Goal: Task Accomplishment & Management: Manage account settings

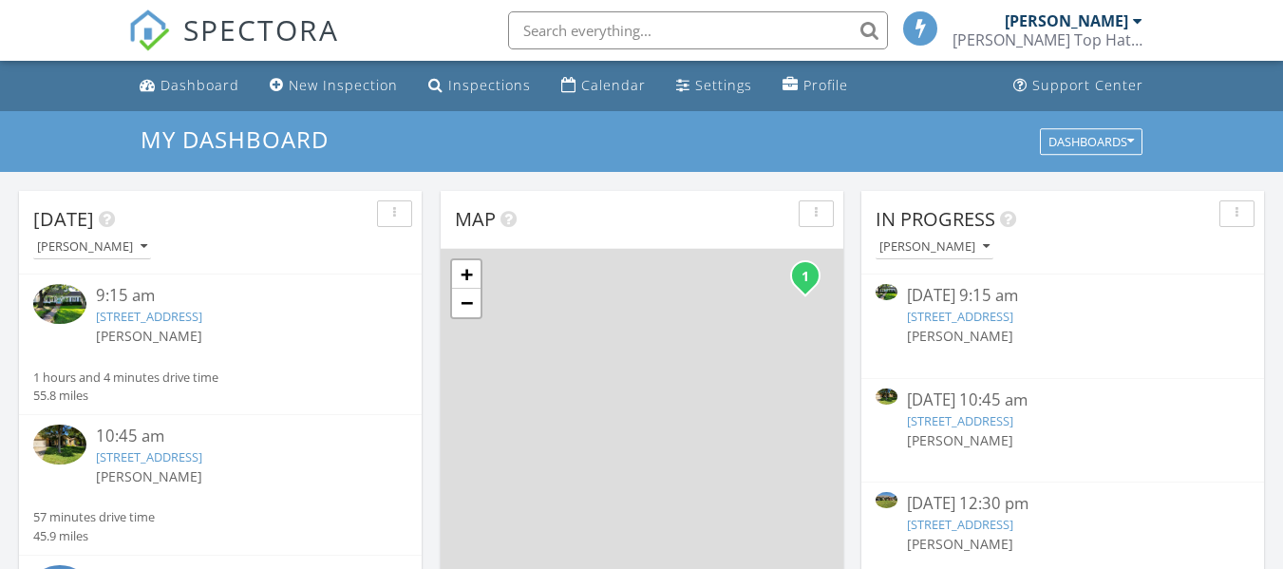
scroll to position [9, 9]
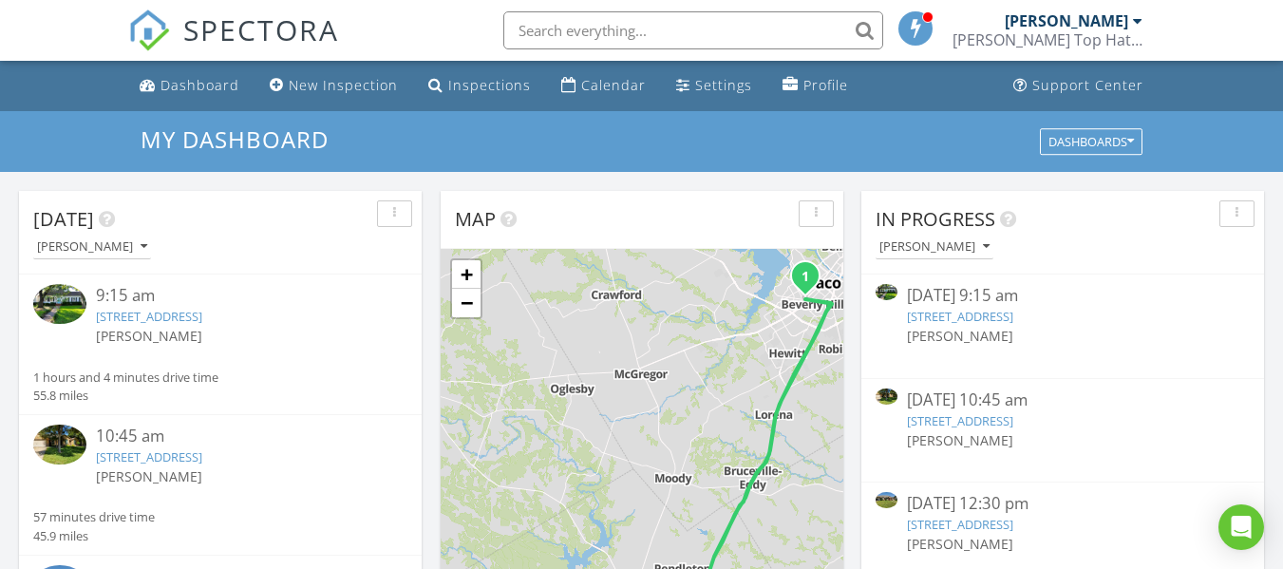
click at [202, 312] on link "[STREET_ADDRESS]" at bounding box center [149, 316] width 106 height 17
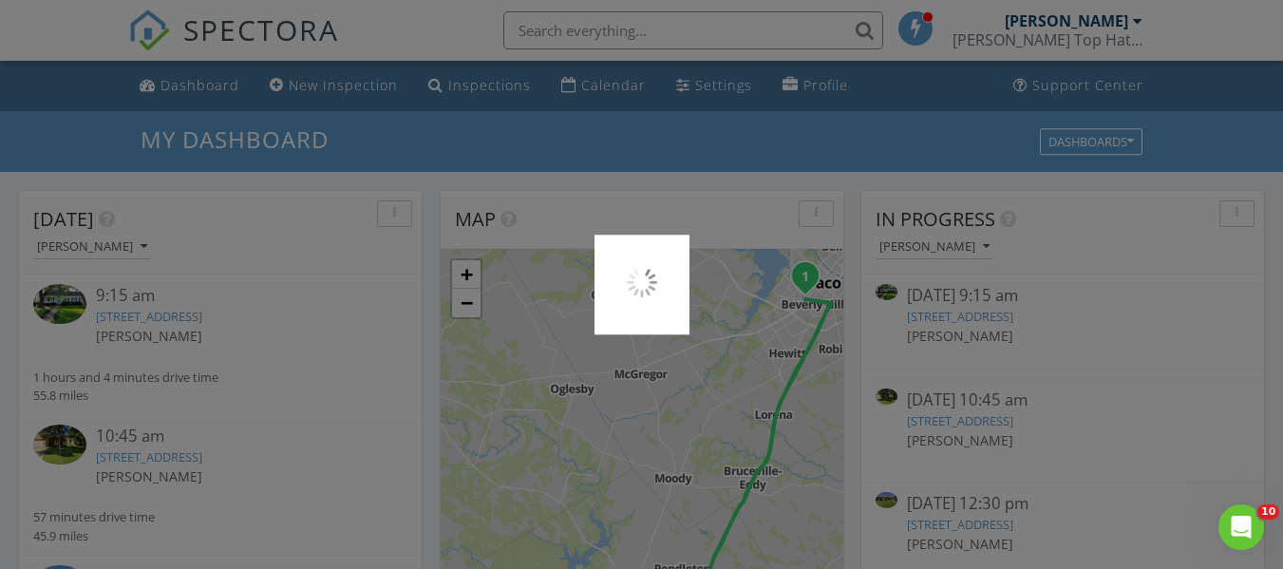
scroll to position [0, 0]
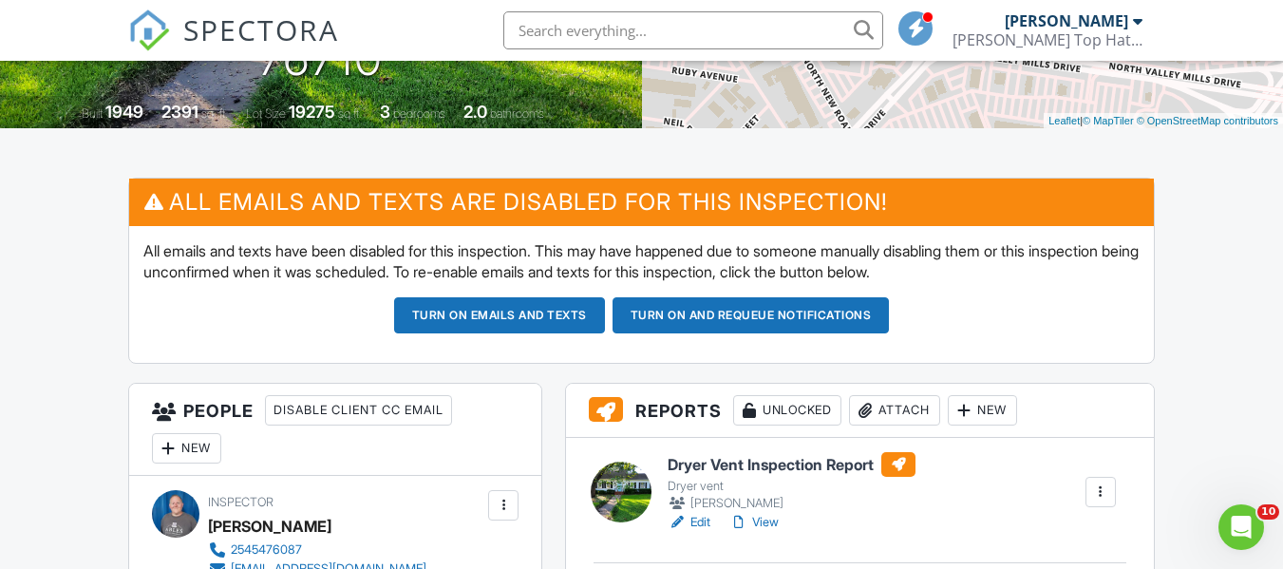
scroll to position [380, 0]
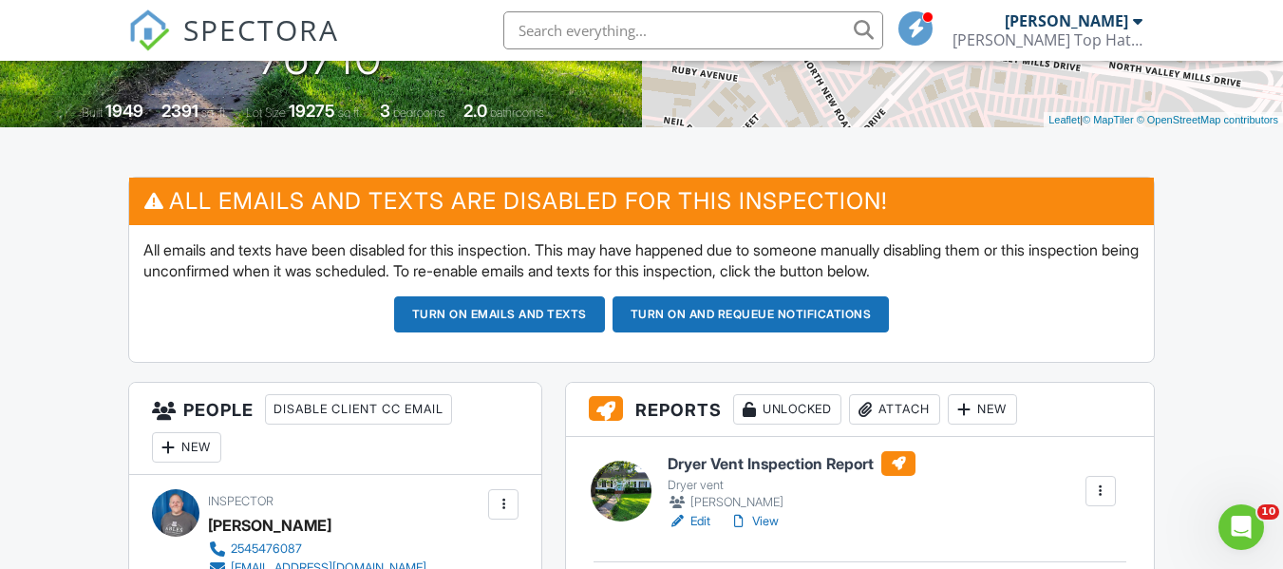
drag, startPoint x: 703, startPoint y: 525, endPoint x: 918, endPoint y: 364, distance: 269.4
click at [703, 525] on link "Edit" at bounding box center [689, 521] width 43 height 19
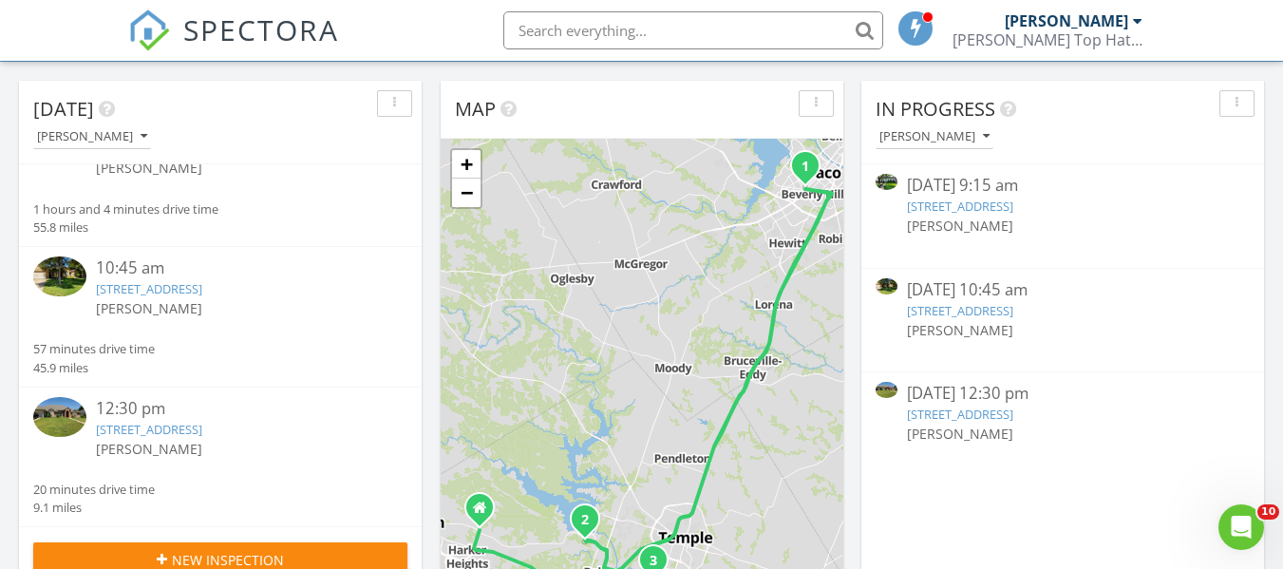
scroll to position [95, 0]
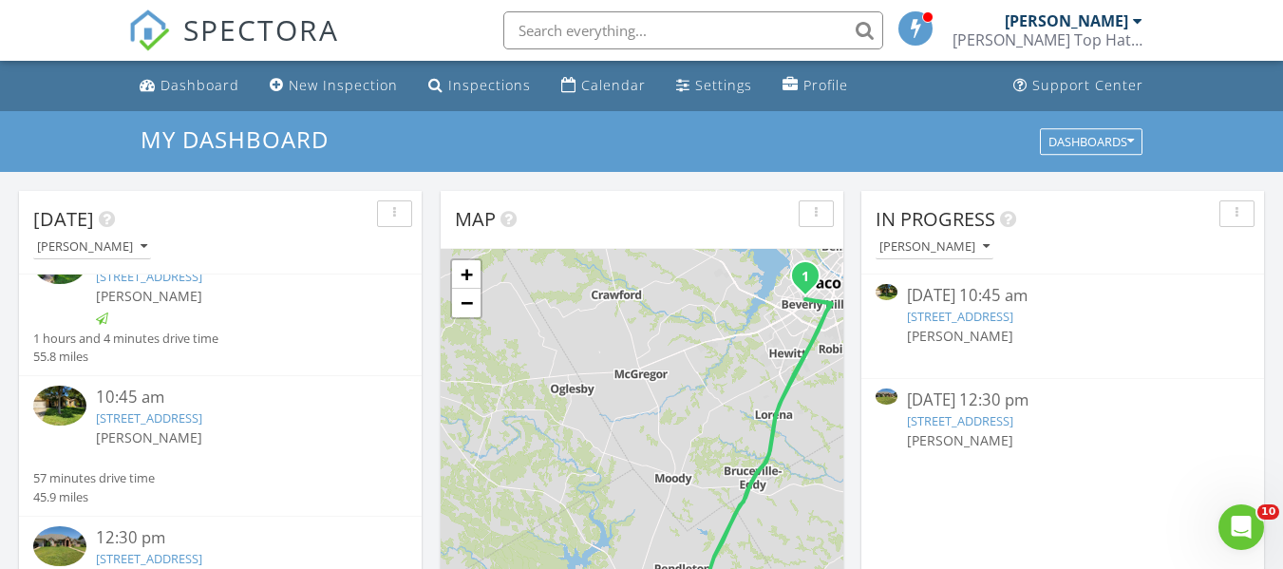
scroll to position [59, 0]
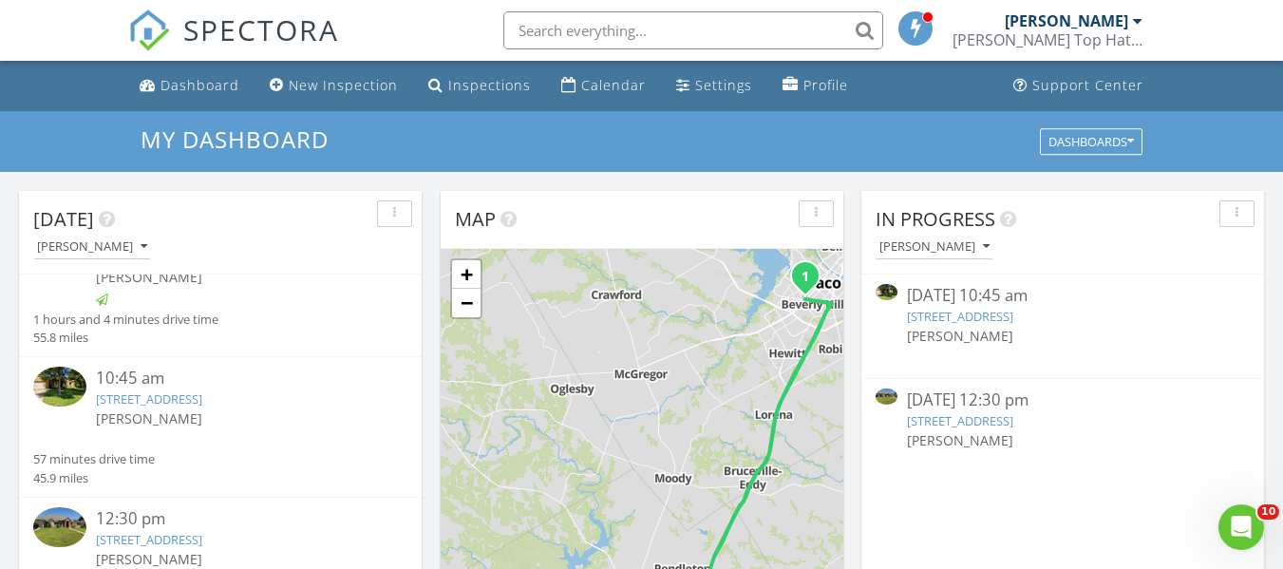
click at [1011, 424] on link "[STREET_ADDRESS]" at bounding box center [960, 420] width 106 height 17
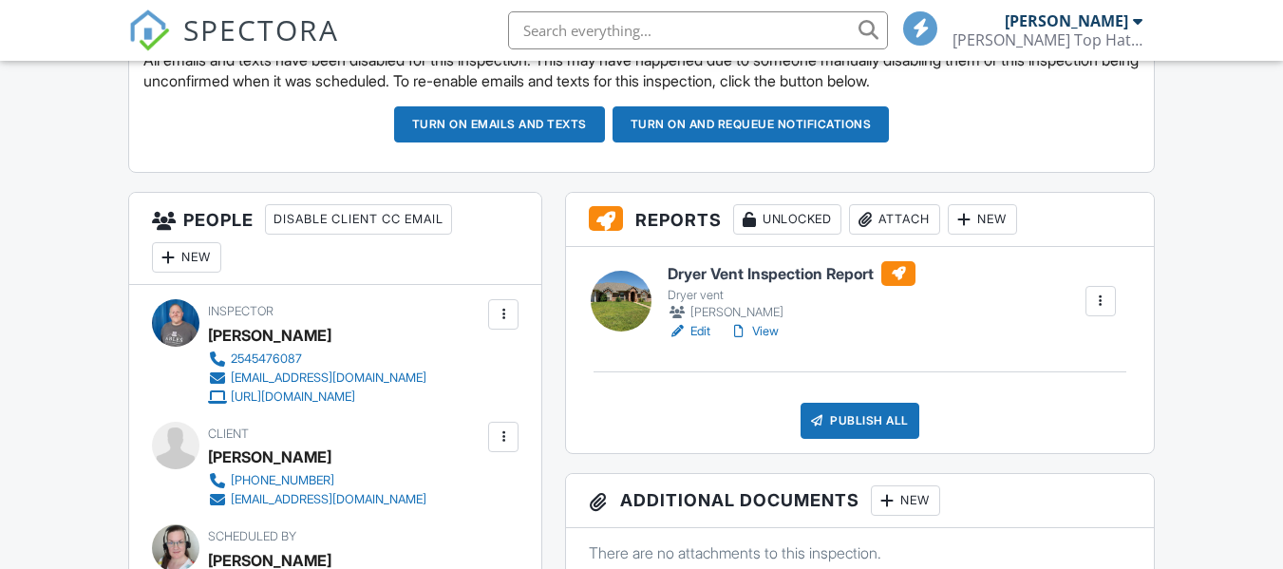
click at [692, 331] on link "Edit" at bounding box center [689, 331] width 43 height 19
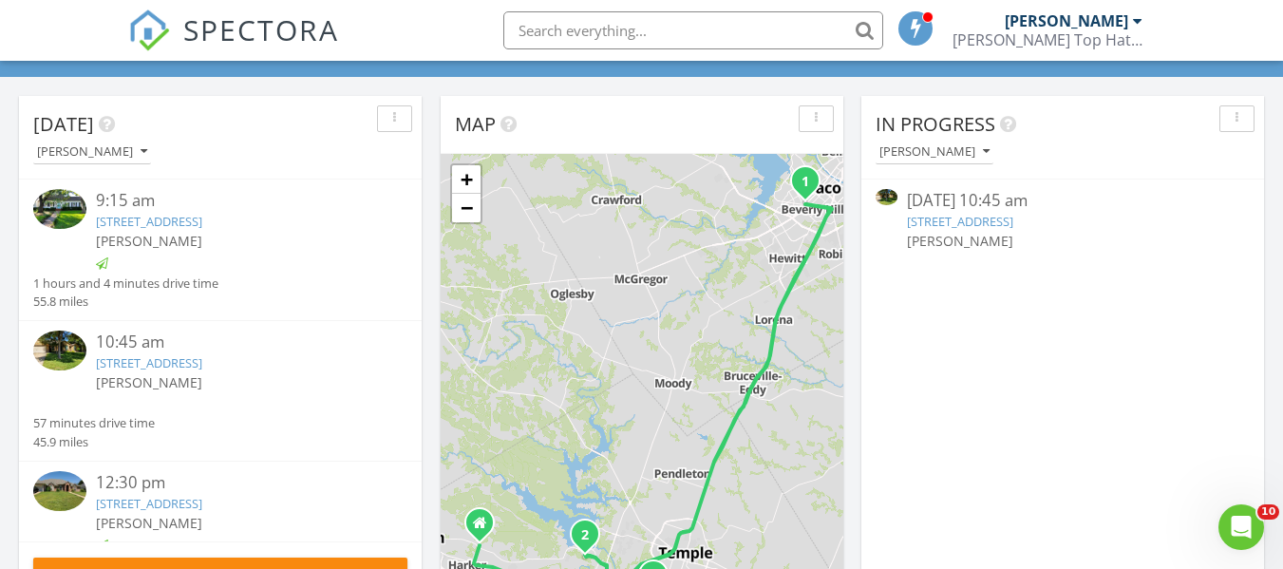
click at [202, 358] on link "[STREET_ADDRESS]" at bounding box center [149, 362] width 106 height 17
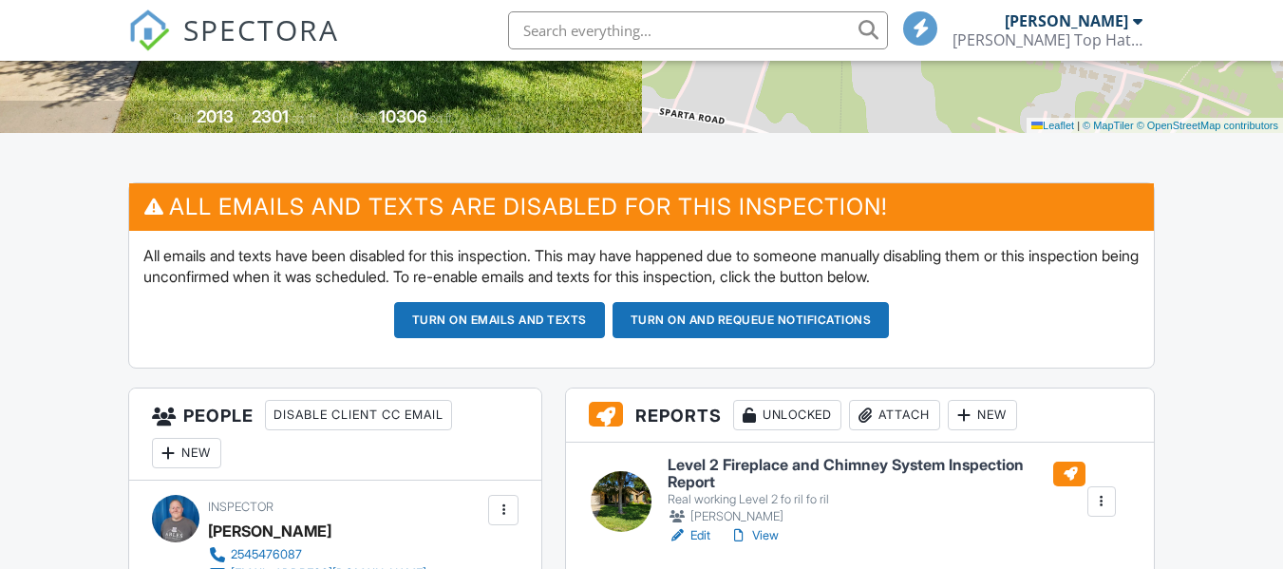
scroll to position [380, 0]
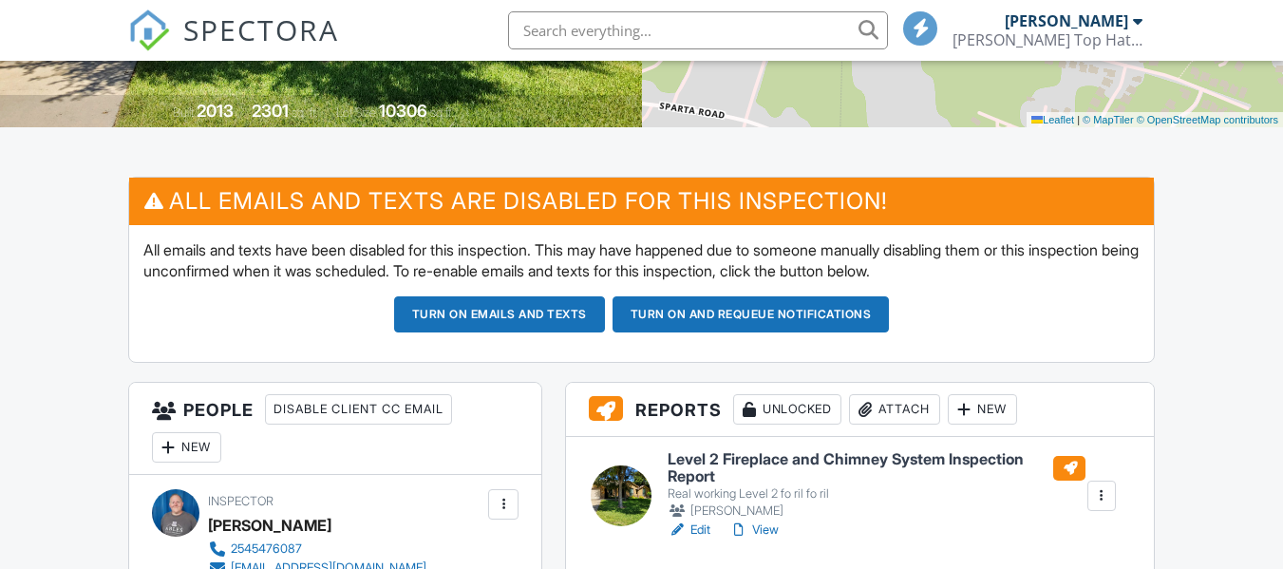
click at [704, 520] on link "Edit" at bounding box center [689, 529] width 43 height 19
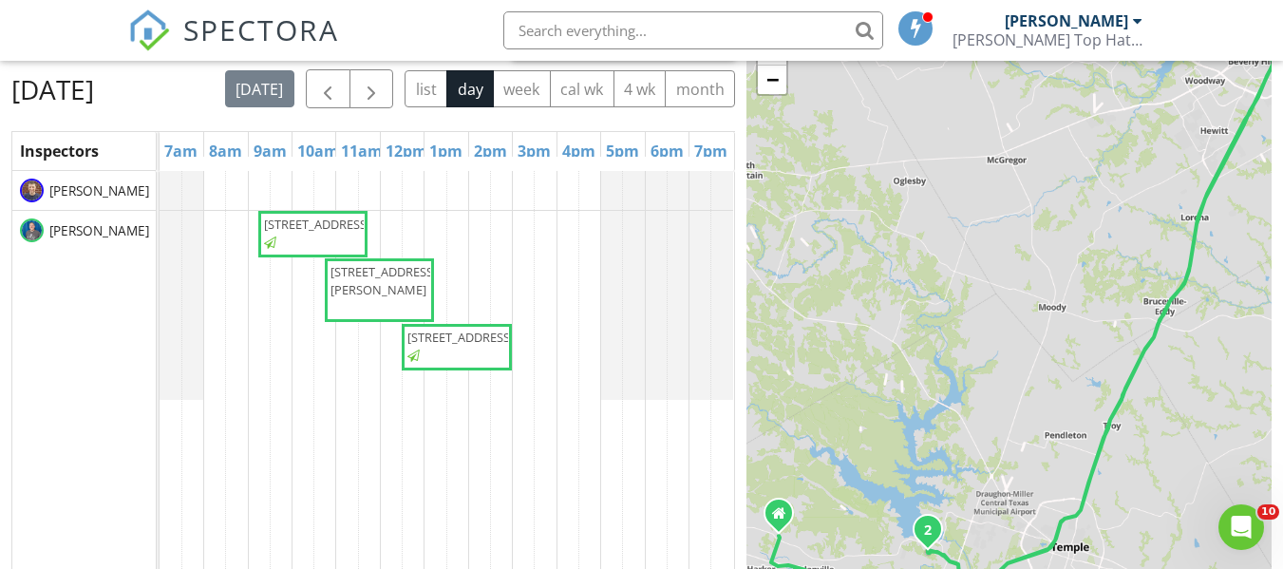
scroll to position [190, 0]
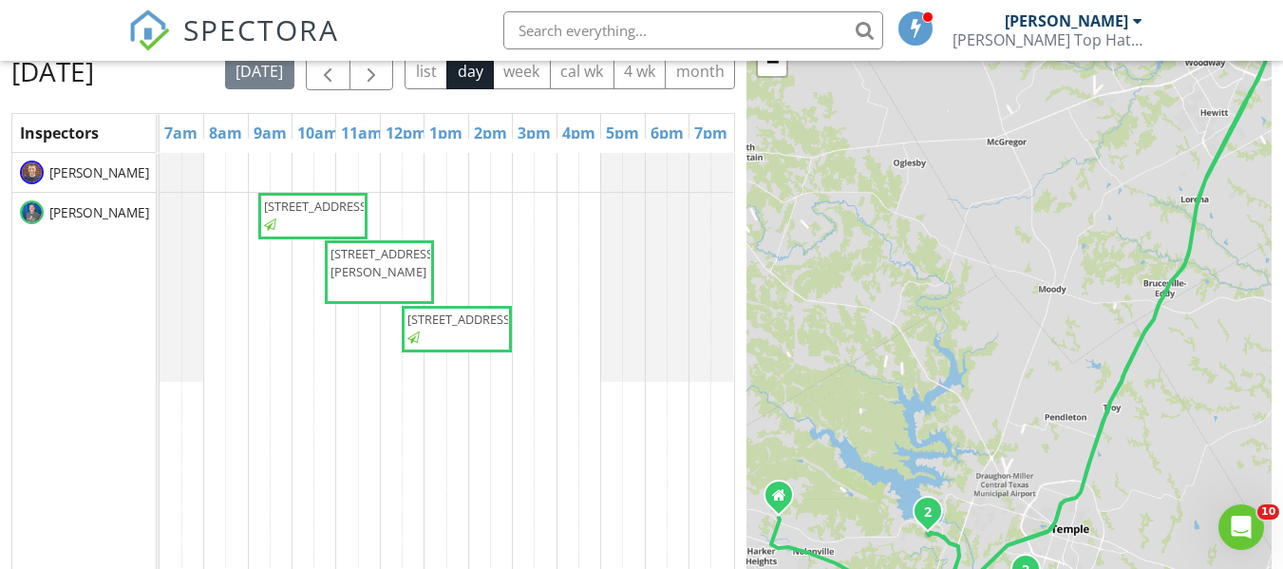
click at [405, 280] on span "[STREET_ADDRESS][PERSON_NAME]" at bounding box center [384, 262] width 106 height 35
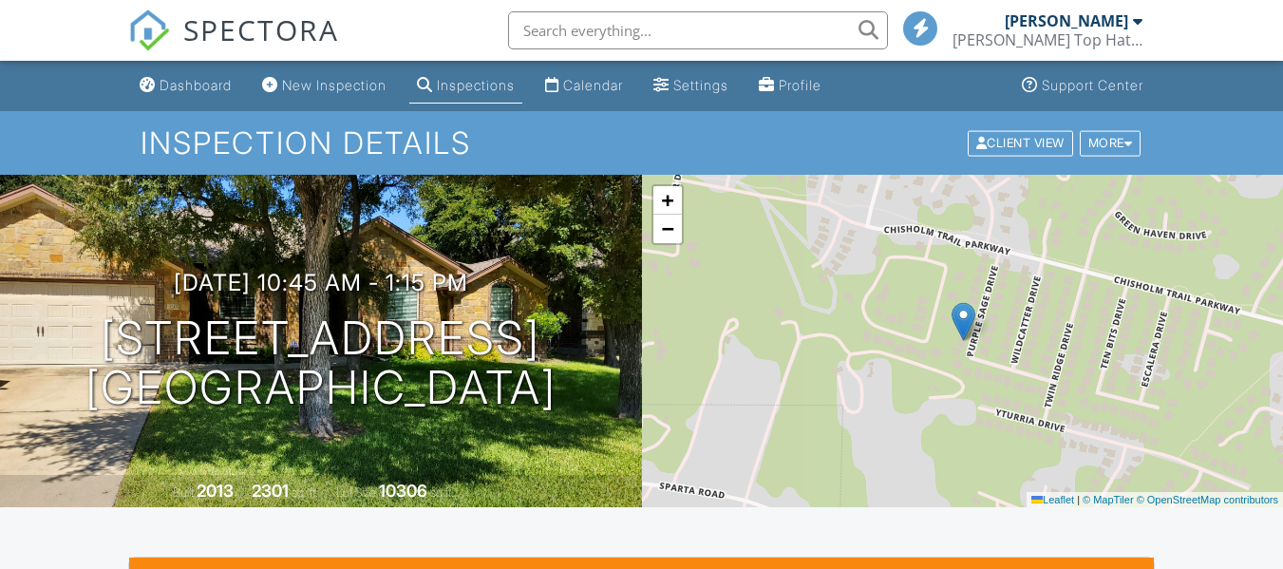
scroll to position [475, 0]
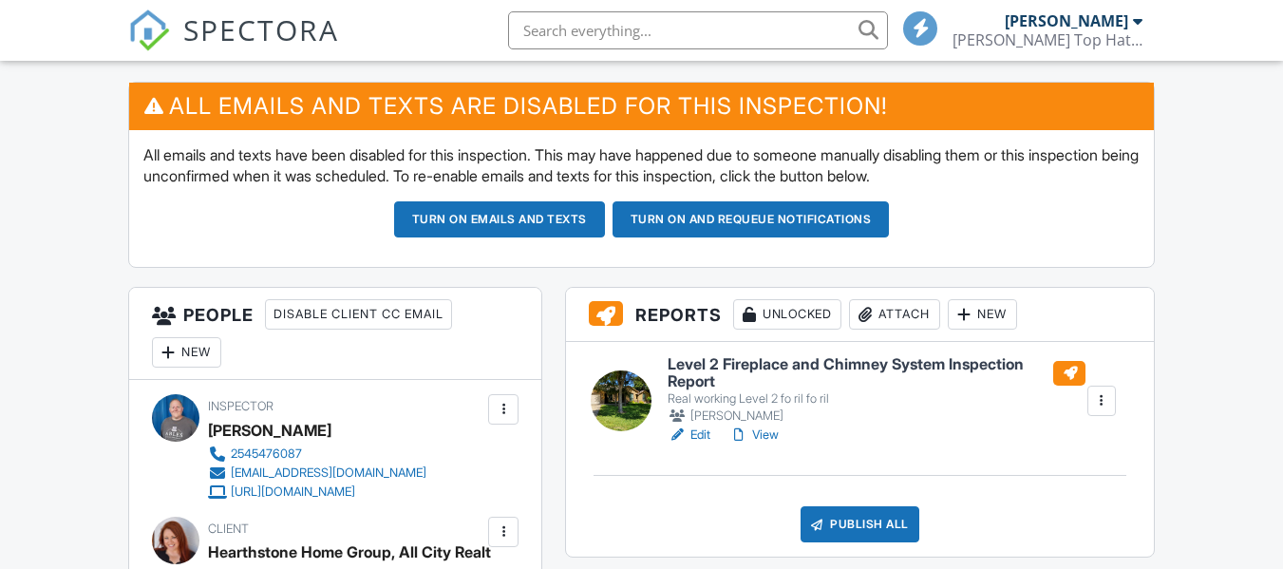
click at [705, 441] on link "Edit" at bounding box center [689, 435] width 43 height 19
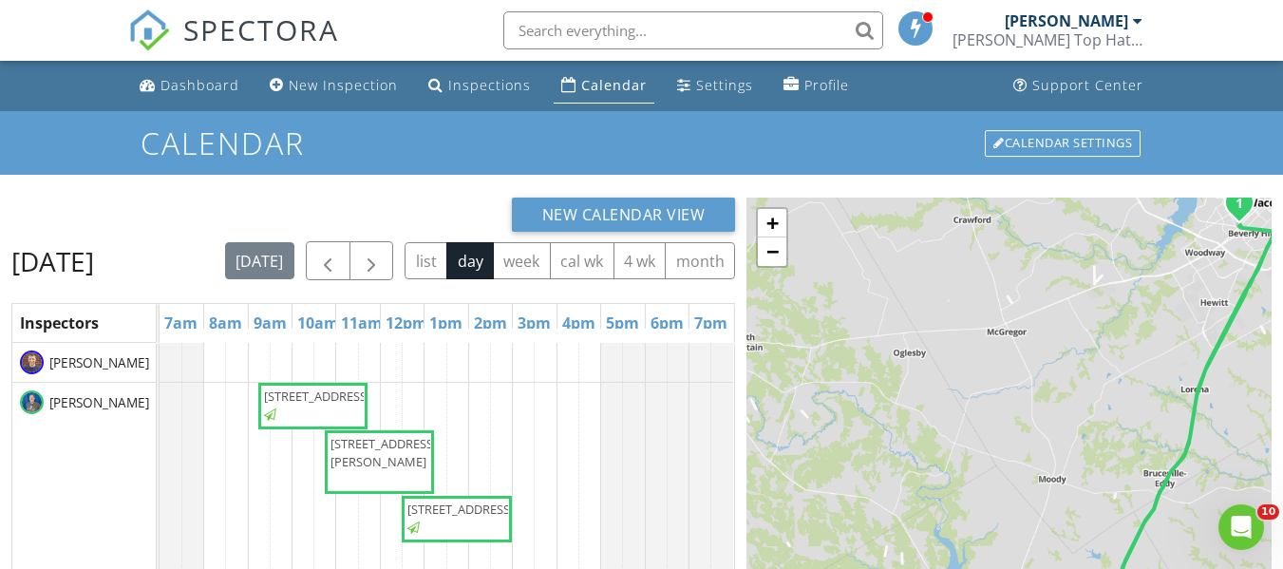
scroll to position [95, 0]
click at [339, 267] on span "button" at bounding box center [327, 261] width 23 height 23
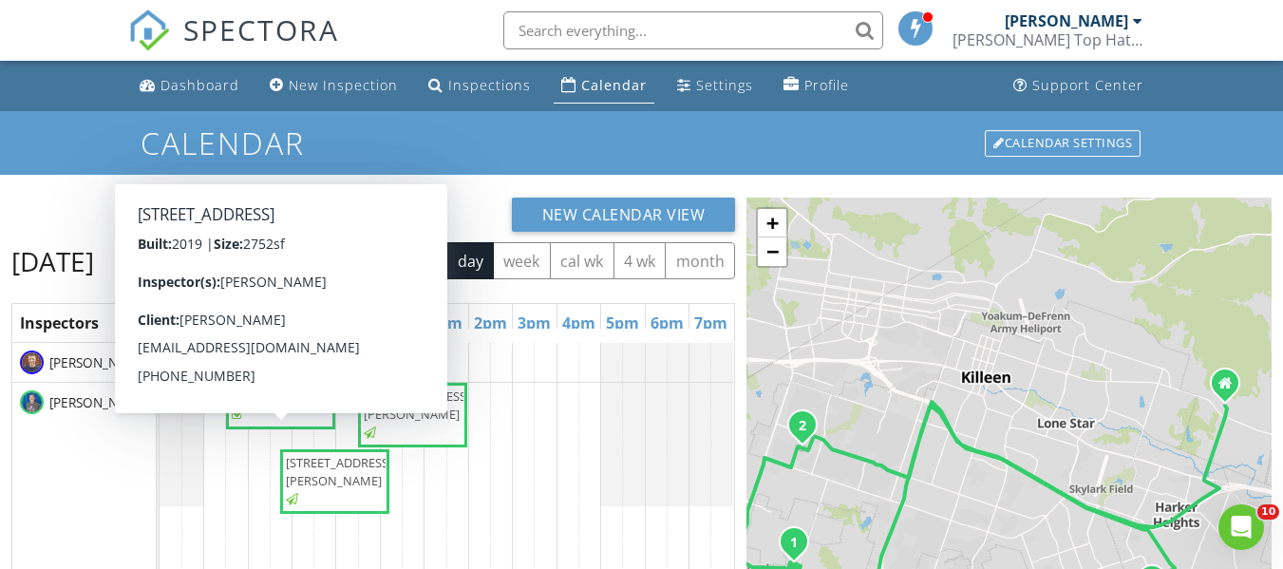
click at [284, 405] on span "3606 Dodge City Dr, Killeen 76549" at bounding box center [285, 396] width 106 height 17
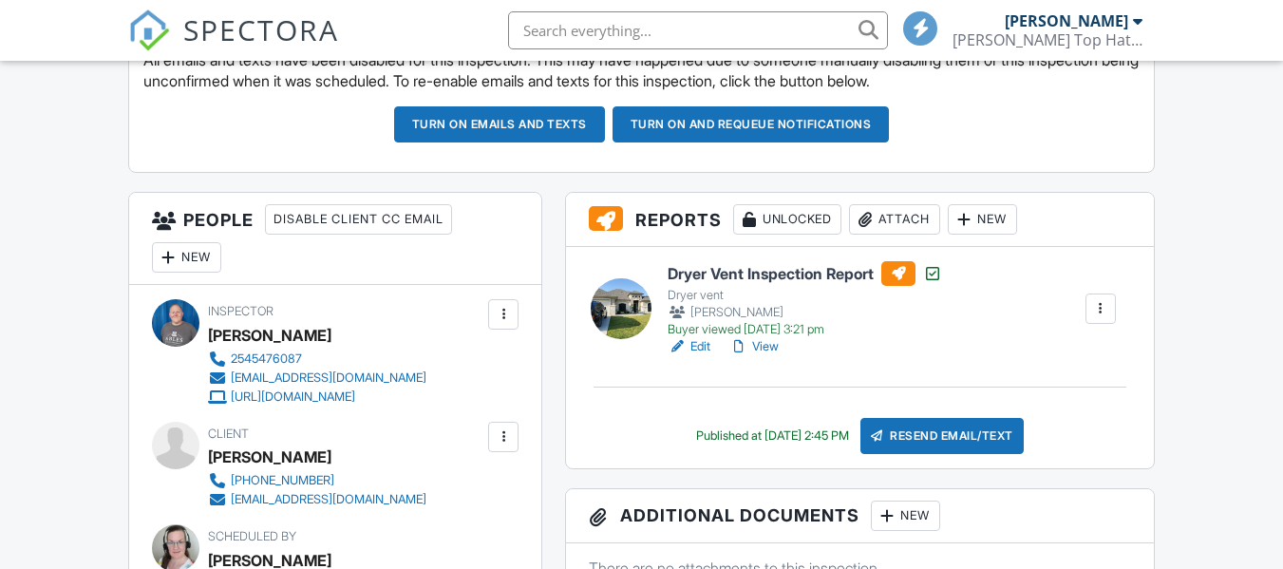
scroll to position [570, 0]
click at [768, 346] on link "View" at bounding box center [753, 346] width 49 height 19
